Goal: Task Accomplishment & Management: Manage account settings

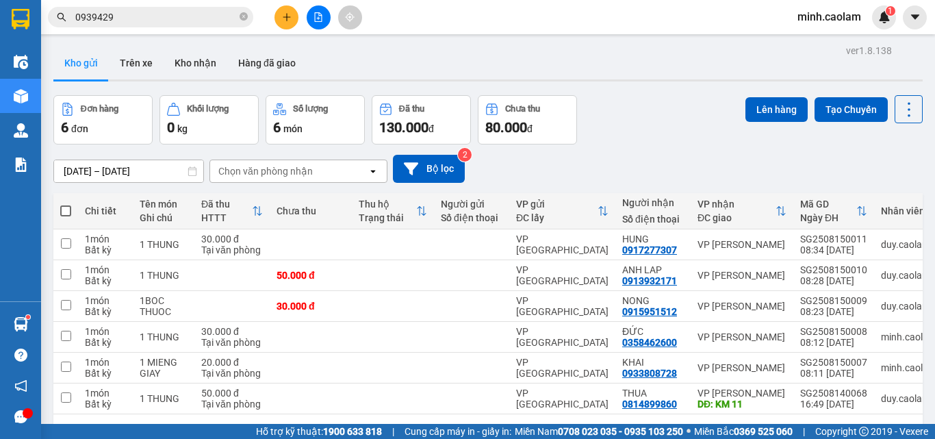
click at [817, 23] on span "minh.caolam" at bounding box center [830, 16] width 86 height 17
click at [819, 37] on span "Đăng xuất" at bounding box center [838, 42] width 58 height 15
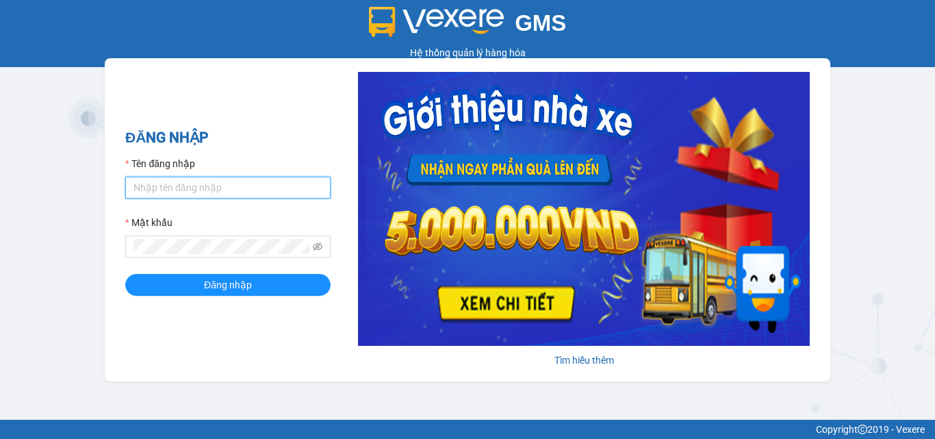
drag, startPoint x: 203, startPoint y: 189, endPoint x: 209, endPoint y: 198, distance: 10.4
click at [203, 189] on input "Tên đăng nhập" at bounding box center [227, 188] width 205 height 22
type input "thanh.caolam"
click at [125, 274] on button "Đăng nhập" at bounding box center [227, 285] width 205 height 22
